Goal: Task Accomplishment & Management: Complete application form

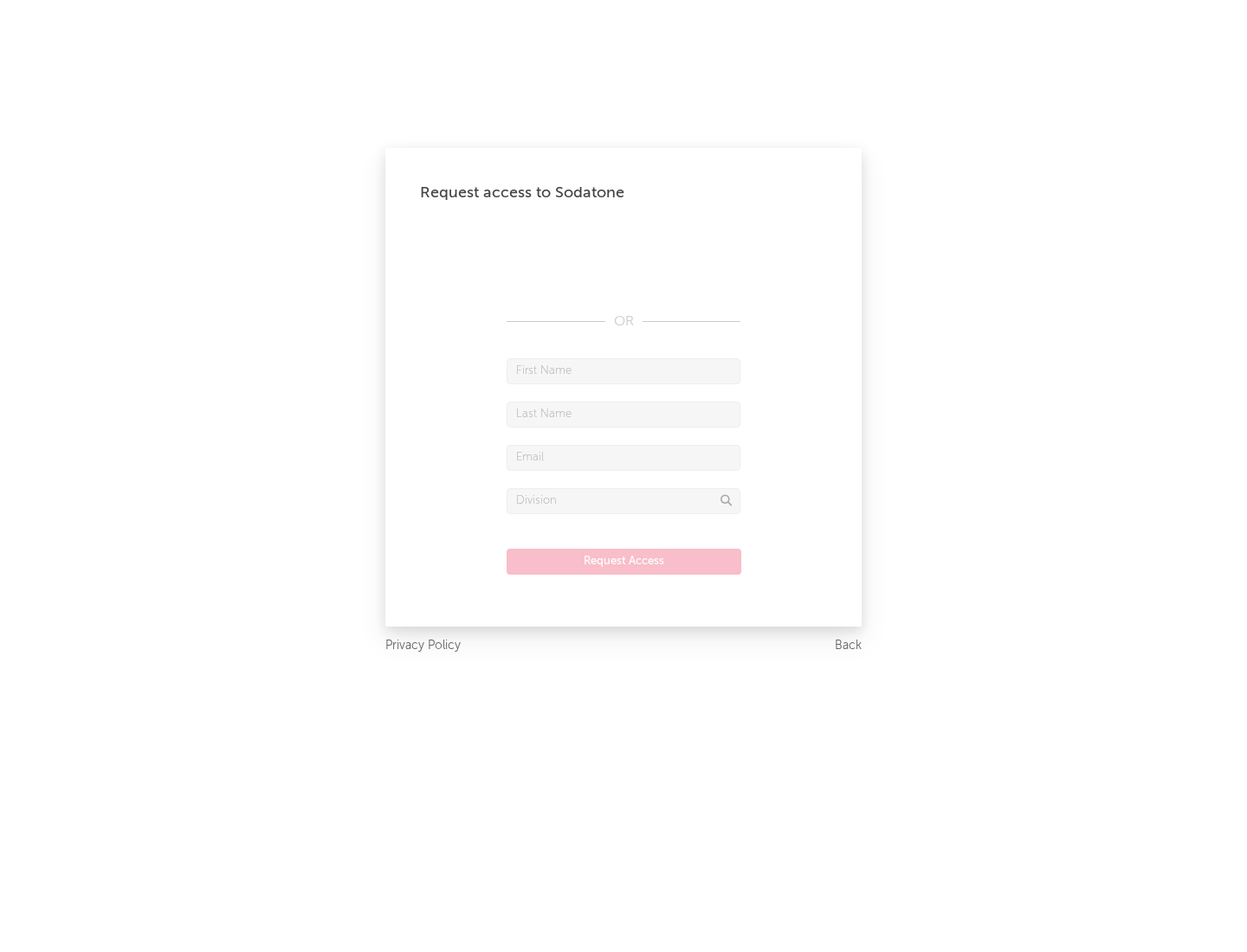
click at [623, 371] on input "text" at bounding box center [624, 372] width 234 height 26
type input "[PERSON_NAME]"
click at [623, 413] on input "text" at bounding box center [624, 415] width 234 height 26
type input "[PERSON_NAME]"
click at [623, 457] on input "text" at bounding box center [624, 458] width 234 height 26
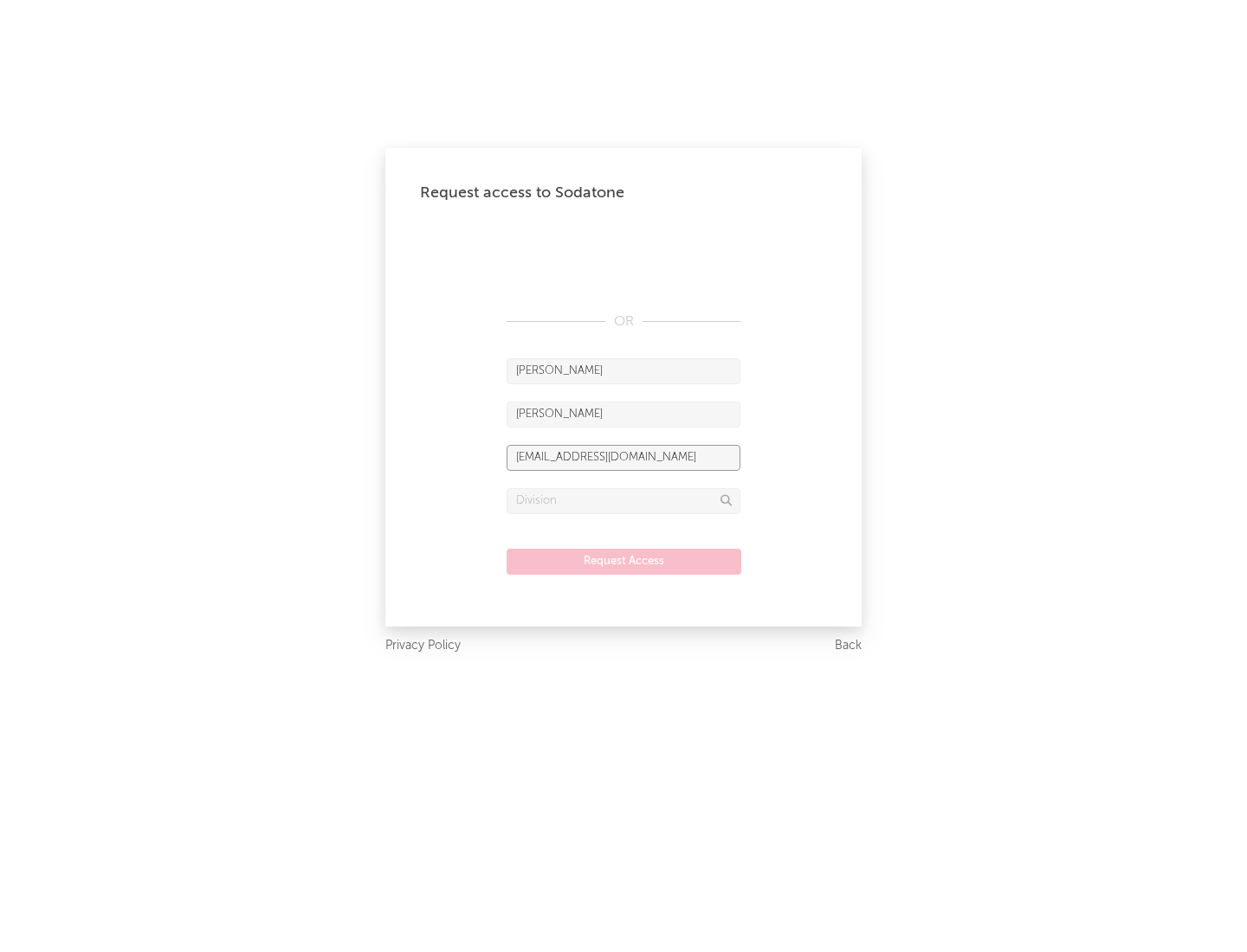
type input "[EMAIL_ADDRESS][DOMAIN_NAME]"
click at [623, 500] on input "text" at bounding box center [624, 501] width 234 height 26
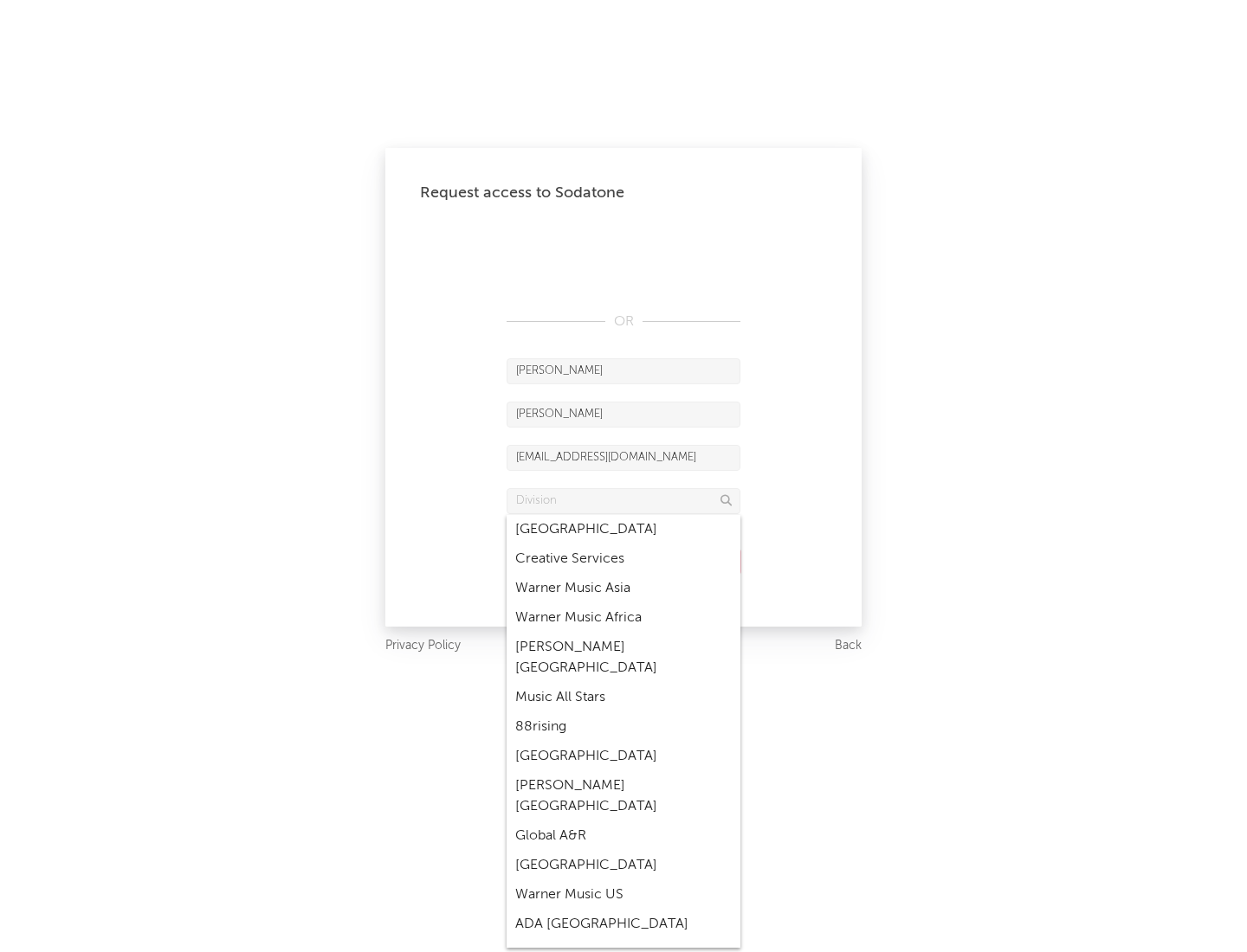
click at [623, 683] on div "Music All Stars" at bounding box center [624, 697] width 234 height 29
type input "Music All Stars"
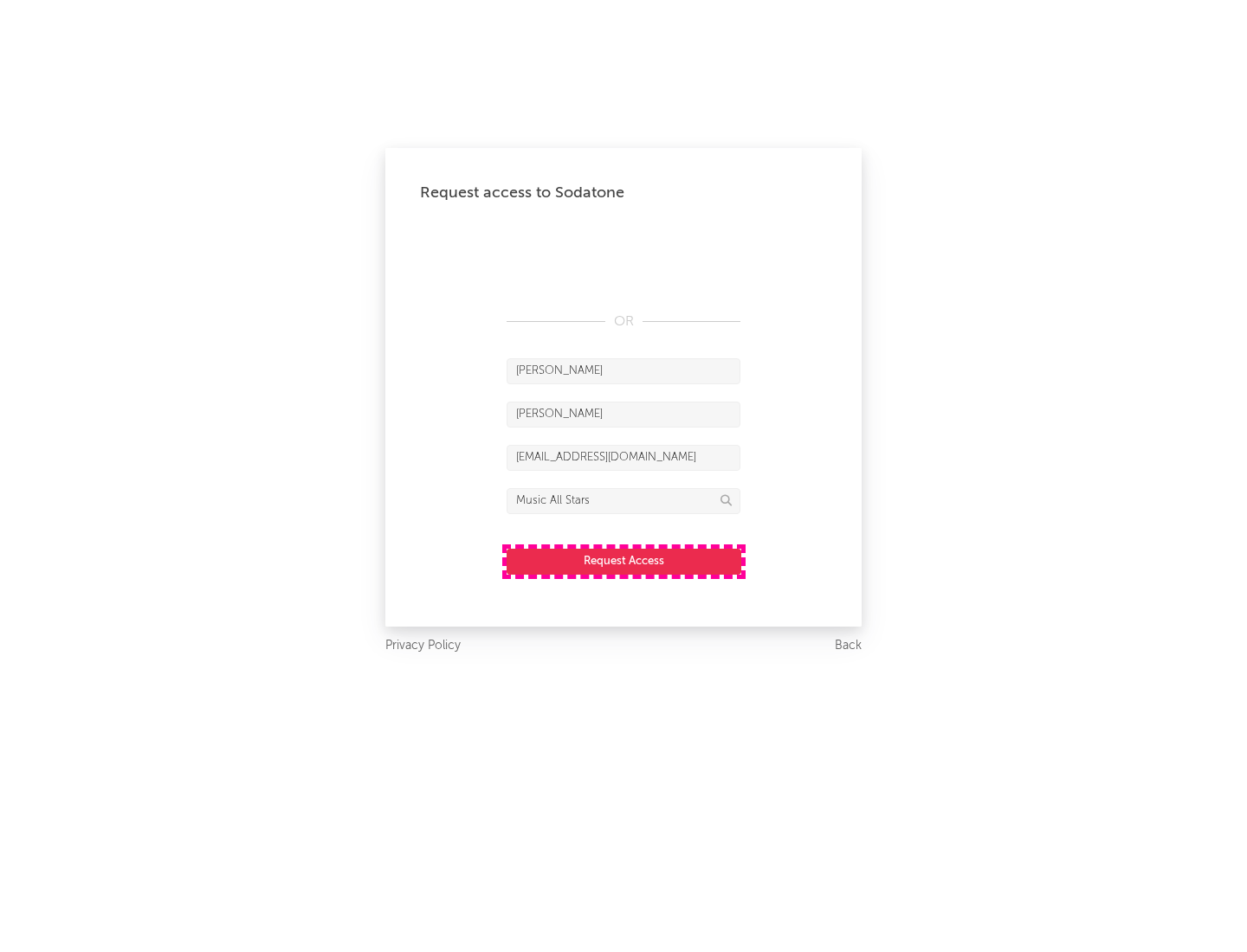
click at [623, 560] on button "Request Access" at bounding box center [624, 562] width 235 height 26
